Goal: Transaction & Acquisition: Purchase product/service

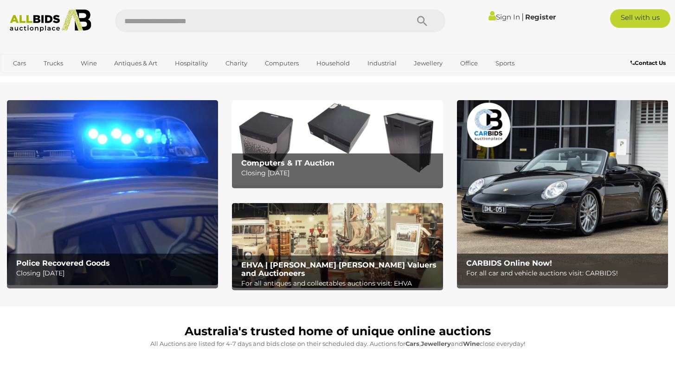
click at [108, 276] on p "Closing Tuesday 16th September" at bounding box center [115, 274] width 198 height 12
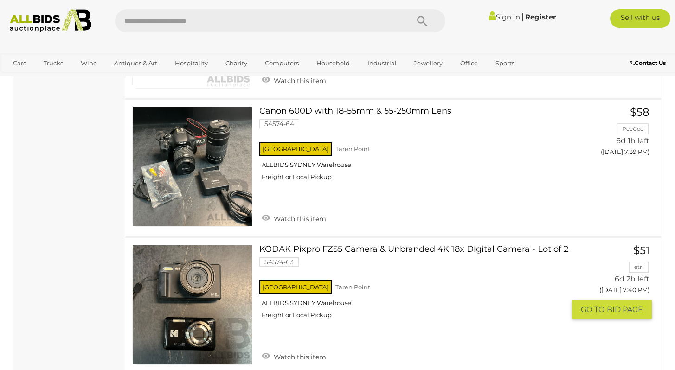
scroll to position [5840, 0]
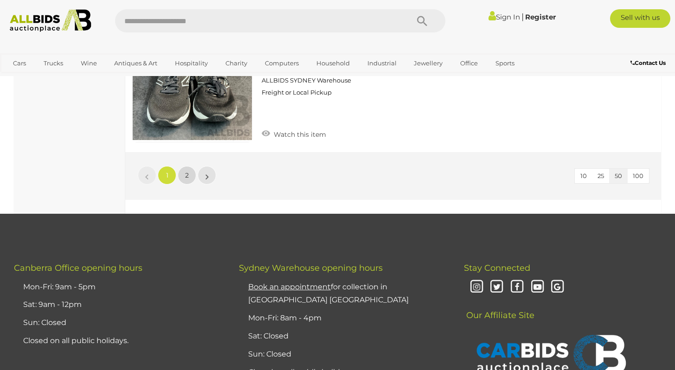
click at [188, 171] on span "2" at bounding box center [187, 175] width 4 height 8
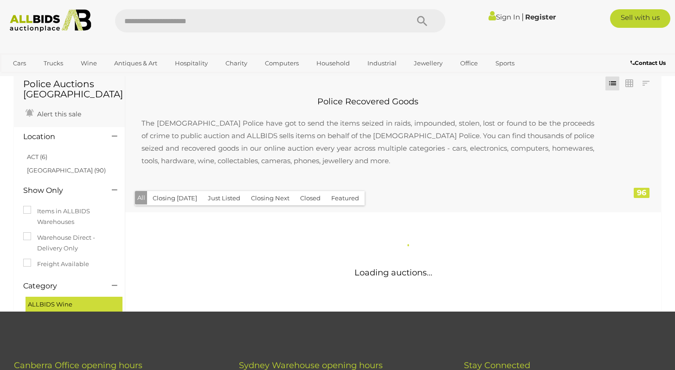
scroll to position [0, 0]
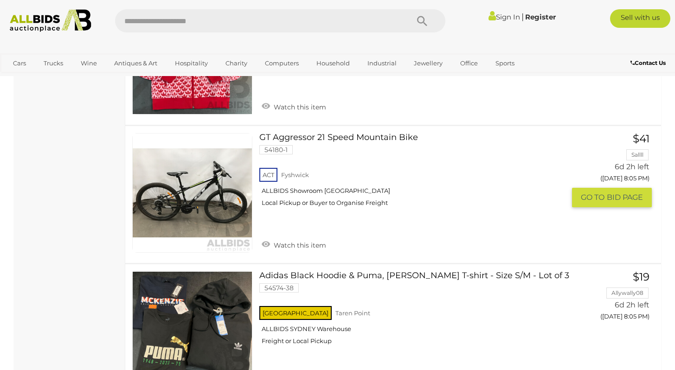
scroll to position [2361, 0]
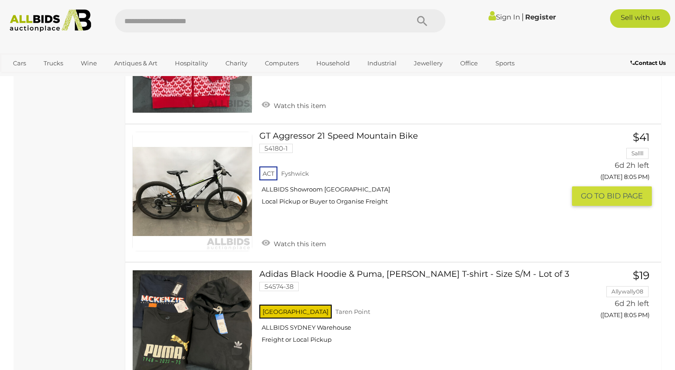
click at [327, 213] on div "ACT Fyshwick ALLBIDS Showroom Fyshwick Local Pickup or Buyer to Organise Freight" at bounding box center [412, 189] width 306 height 48
click at [200, 217] on img at bounding box center [192, 191] width 119 height 119
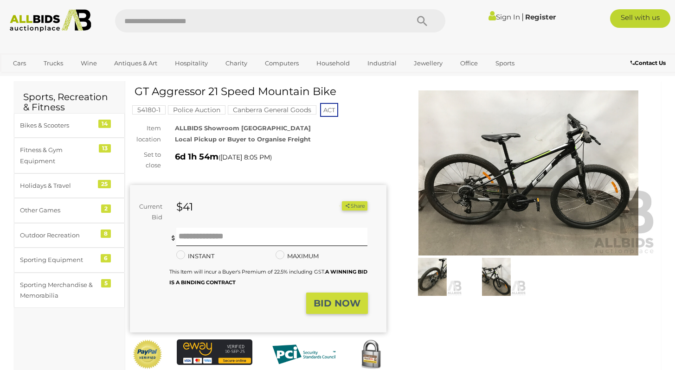
scroll to position [32, 0]
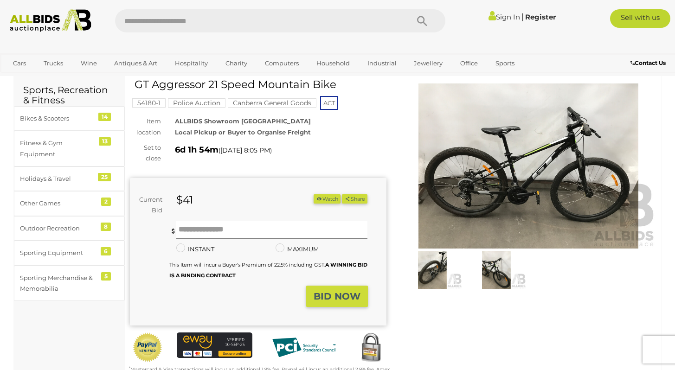
click at [427, 277] on img at bounding box center [432, 270] width 59 height 39
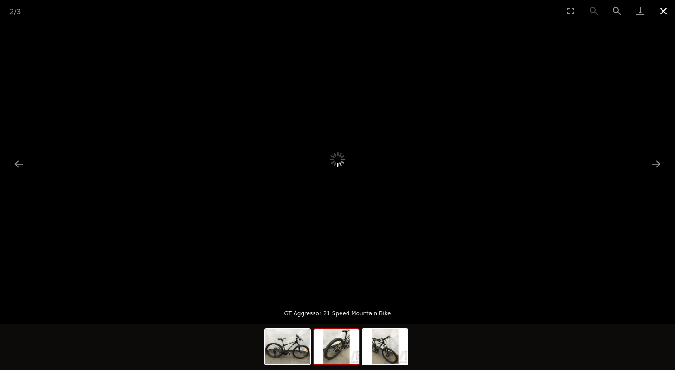
click at [663, 16] on button "Close gallery" at bounding box center [663, 11] width 23 height 22
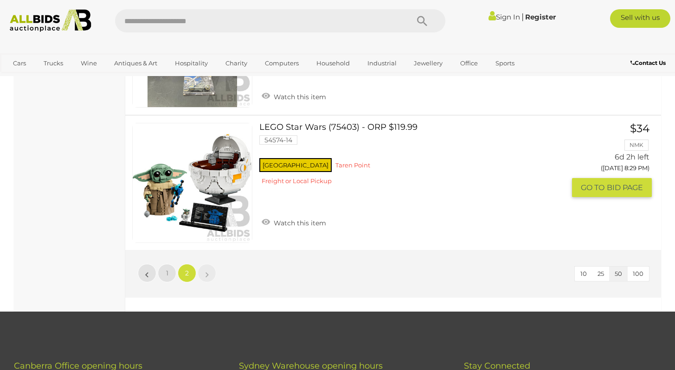
scroll to position [6487, 0]
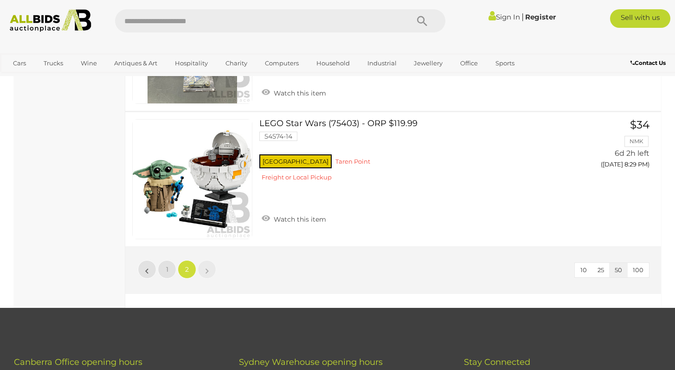
click at [205, 264] on link "»" at bounding box center [207, 269] width 19 height 19
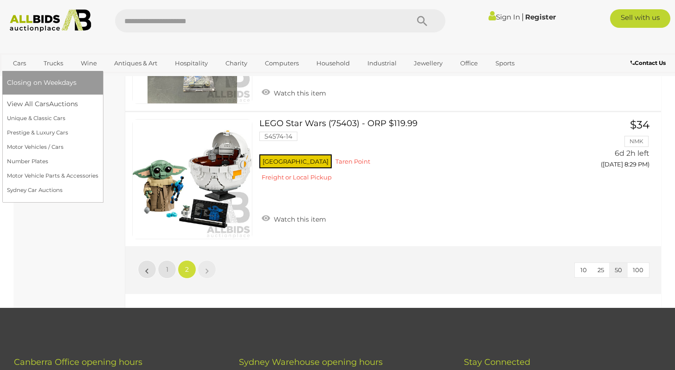
click at [29, 65] on link "Cars" at bounding box center [19, 63] width 25 height 15
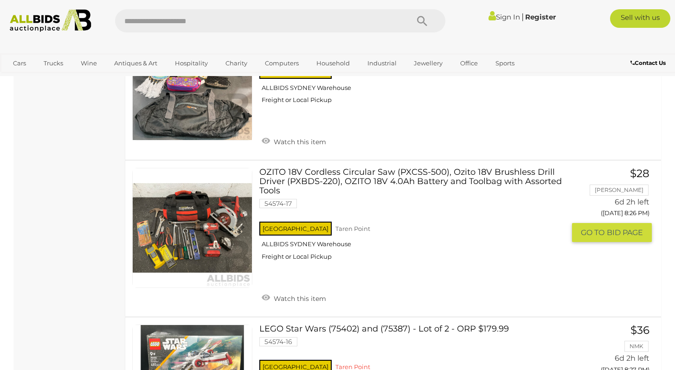
scroll to position [6007, 0]
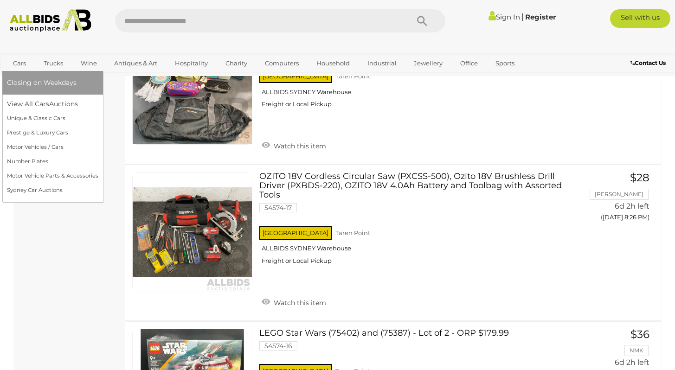
click at [21, 64] on link "Cars" at bounding box center [19, 63] width 25 height 15
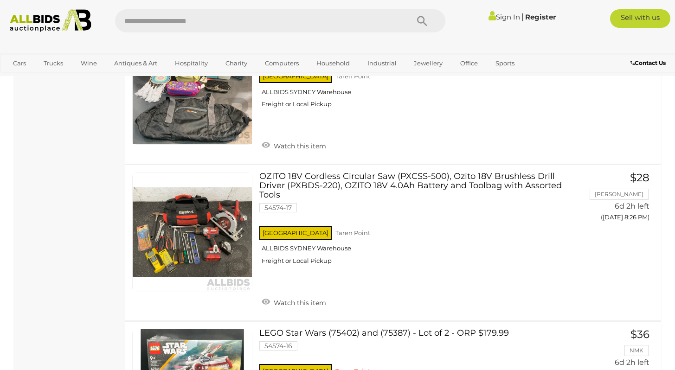
click at [28, 19] on img at bounding box center [50, 20] width 91 height 23
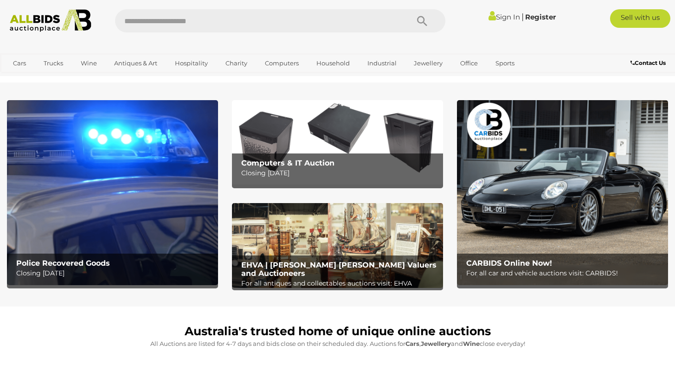
click at [548, 215] on img at bounding box center [562, 192] width 211 height 185
